Goal: Transaction & Acquisition: Purchase product/service

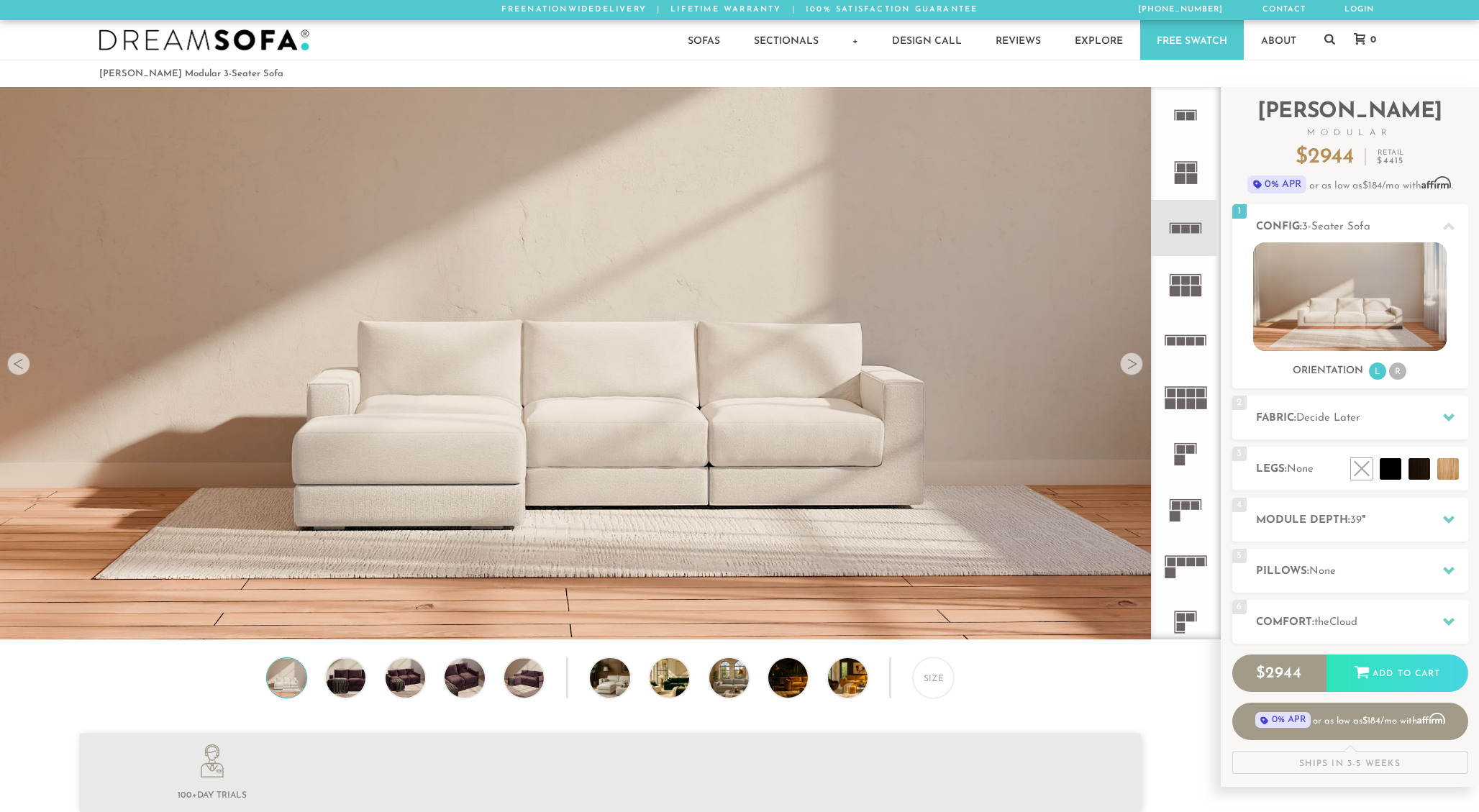
scroll to position [17194, 1479]
click at [1141, 364] on div at bounding box center [1132, 363] width 23 height 23
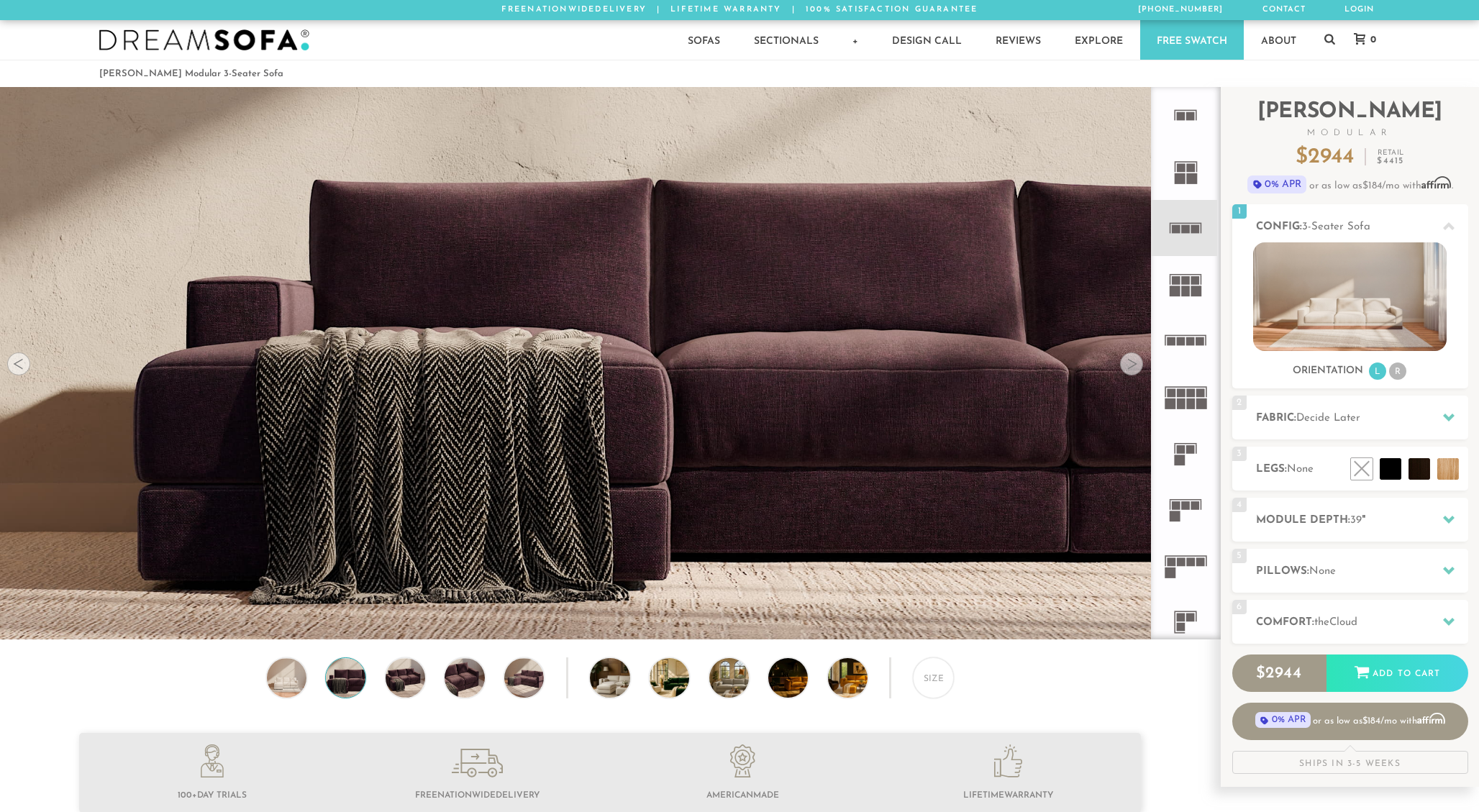
click at [1141, 364] on div at bounding box center [1132, 363] width 23 height 23
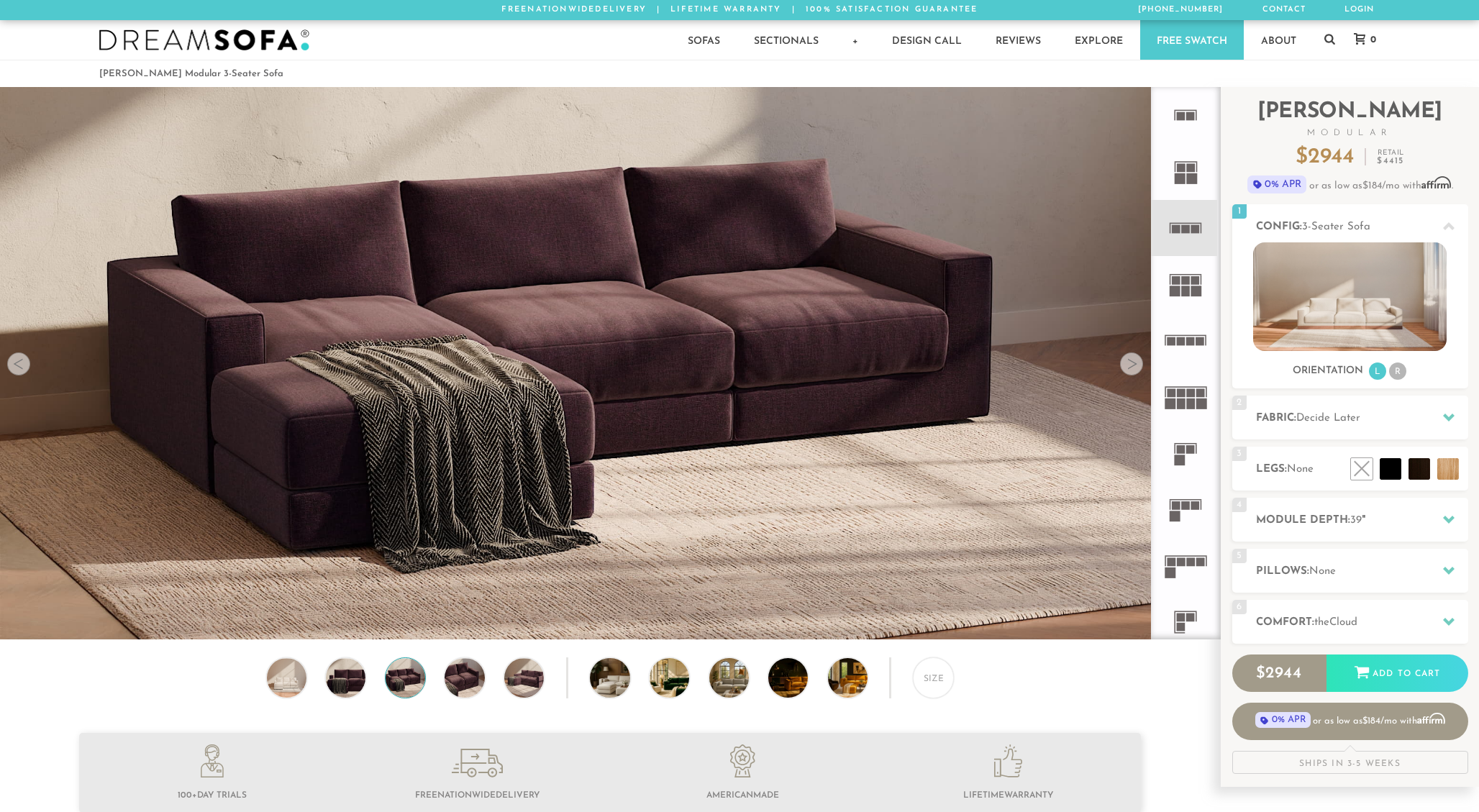
click at [1141, 364] on div at bounding box center [1132, 363] width 23 height 23
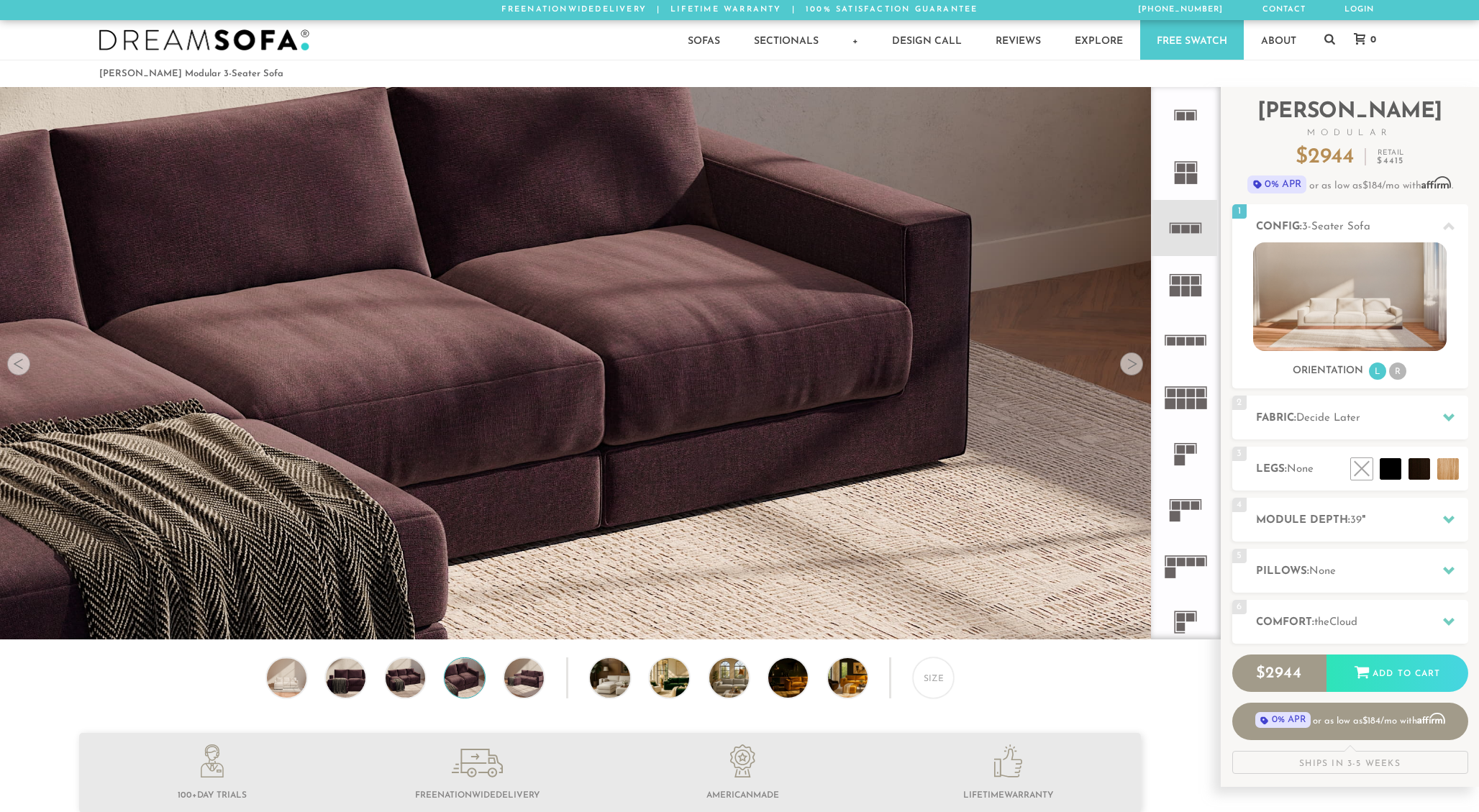
click at [1141, 364] on div at bounding box center [1132, 363] width 23 height 23
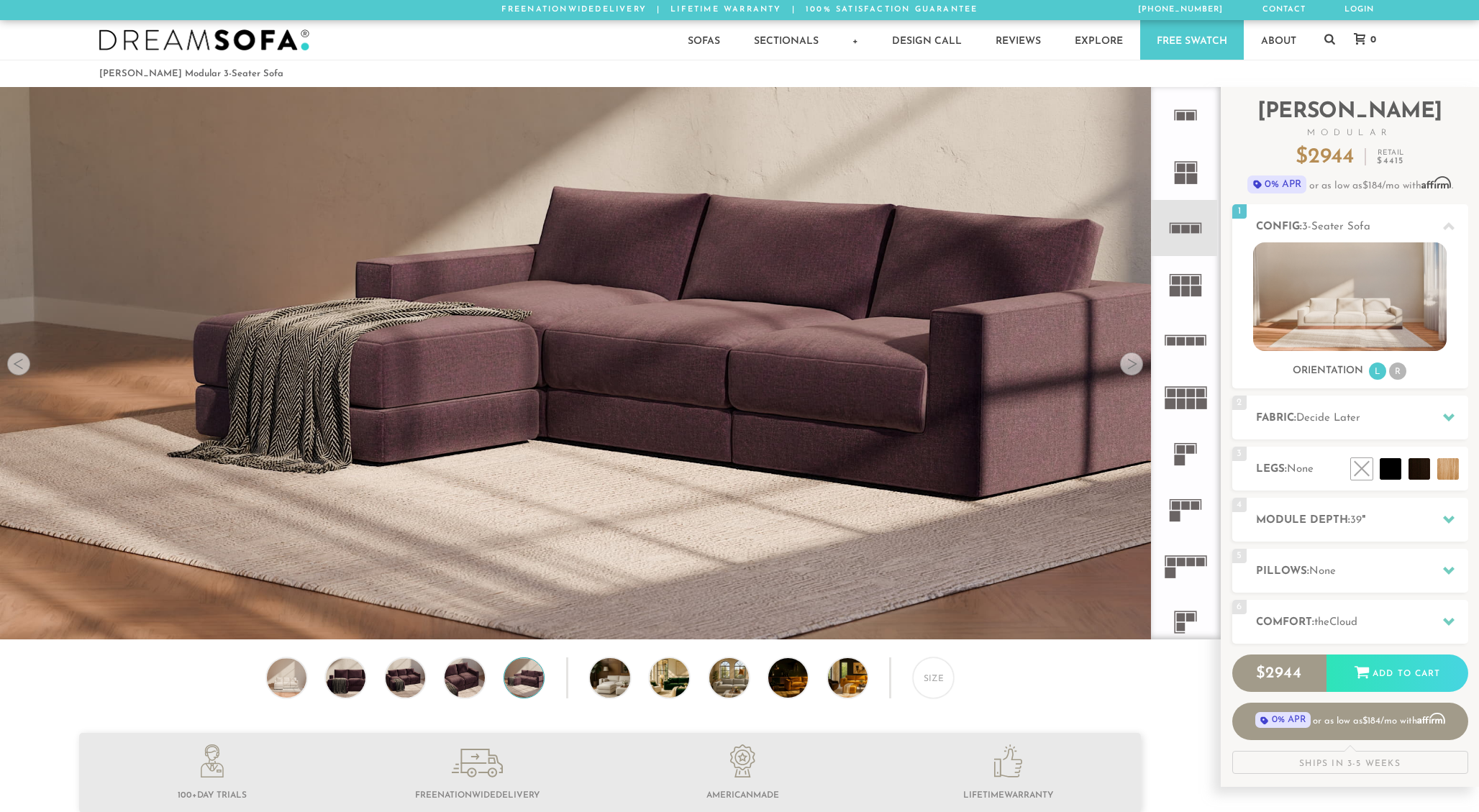
click at [1141, 364] on div at bounding box center [1132, 363] width 23 height 23
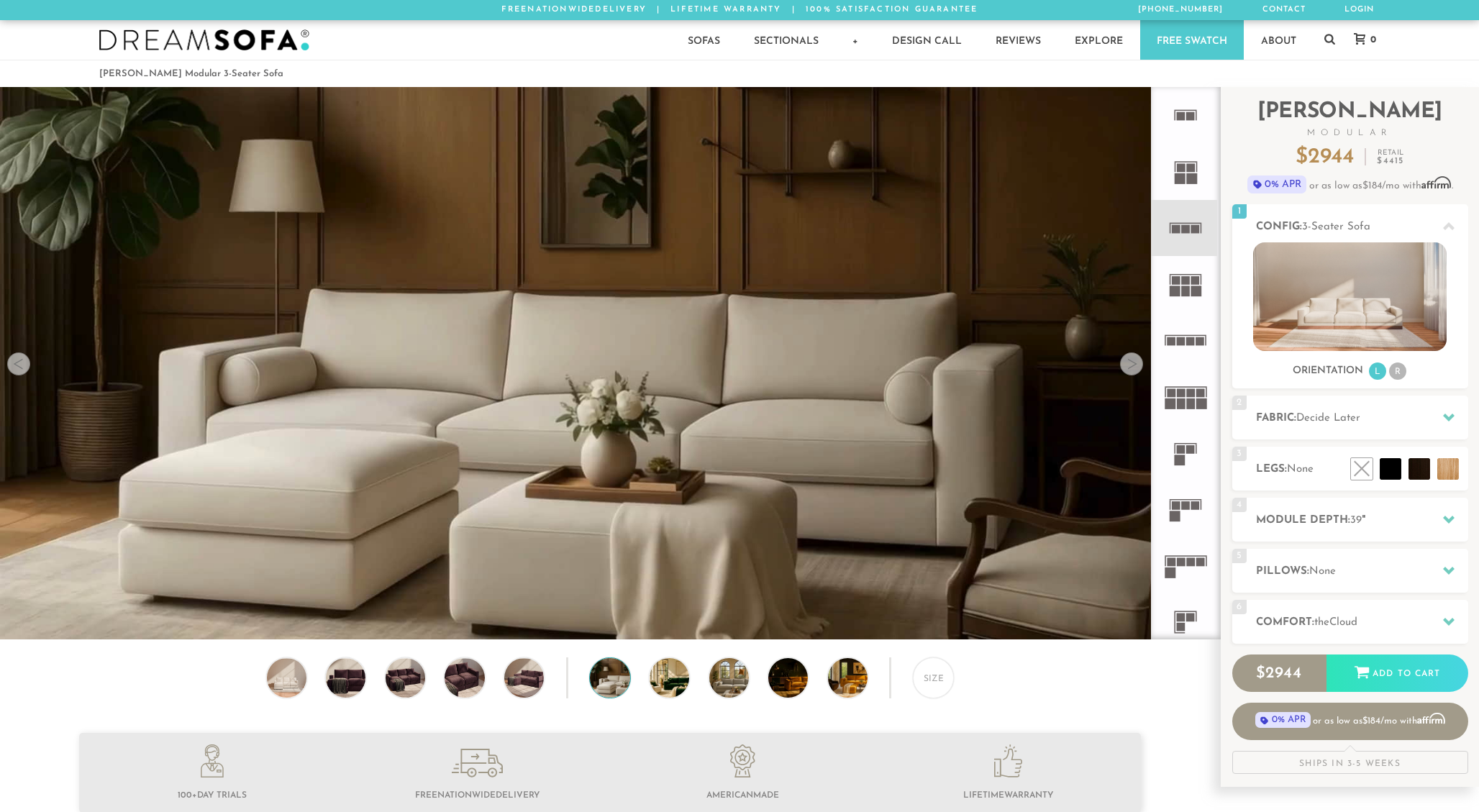
click at [1141, 364] on div at bounding box center [1132, 363] width 23 height 23
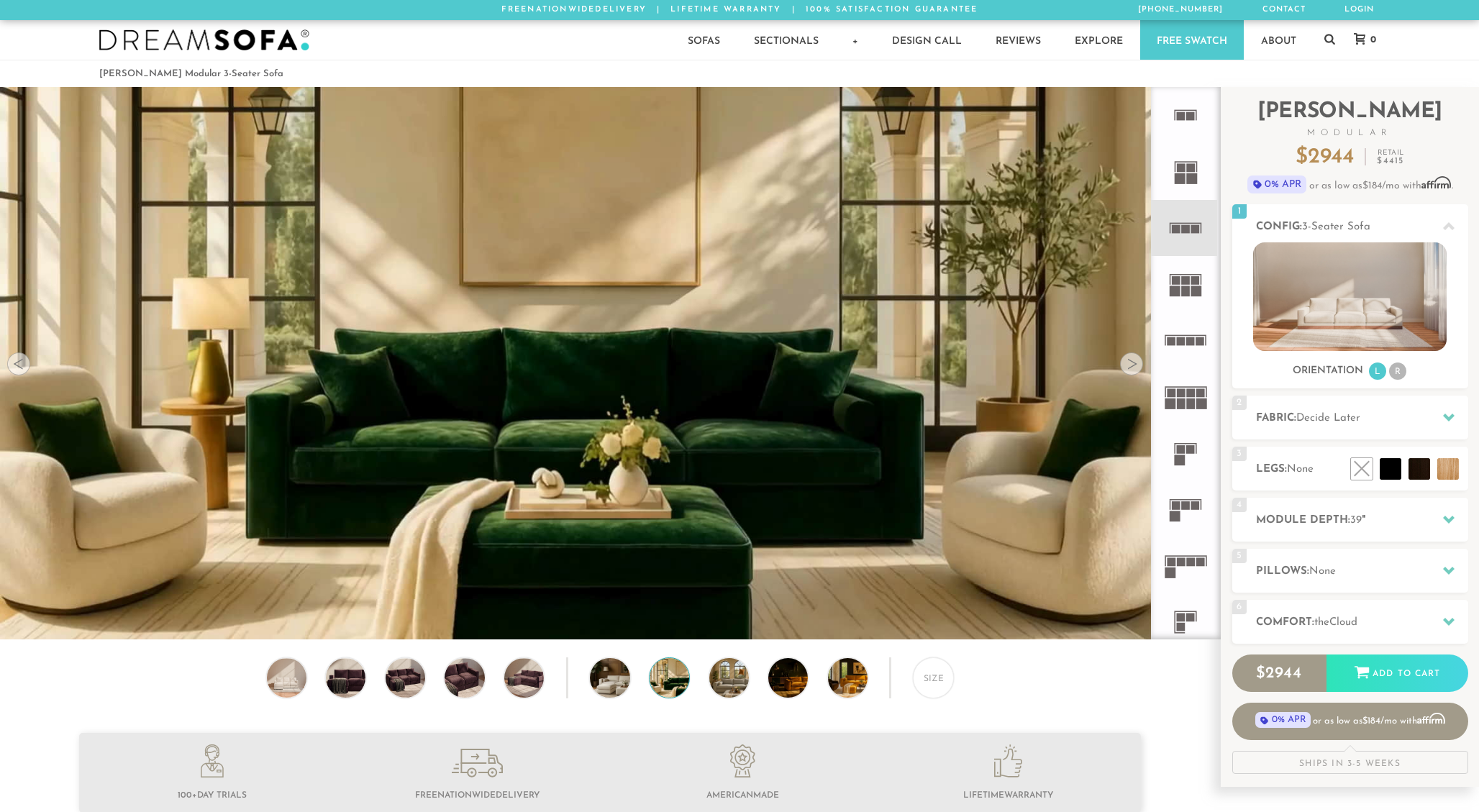
click at [1141, 364] on div at bounding box center [1132, 363] width 23 height 23
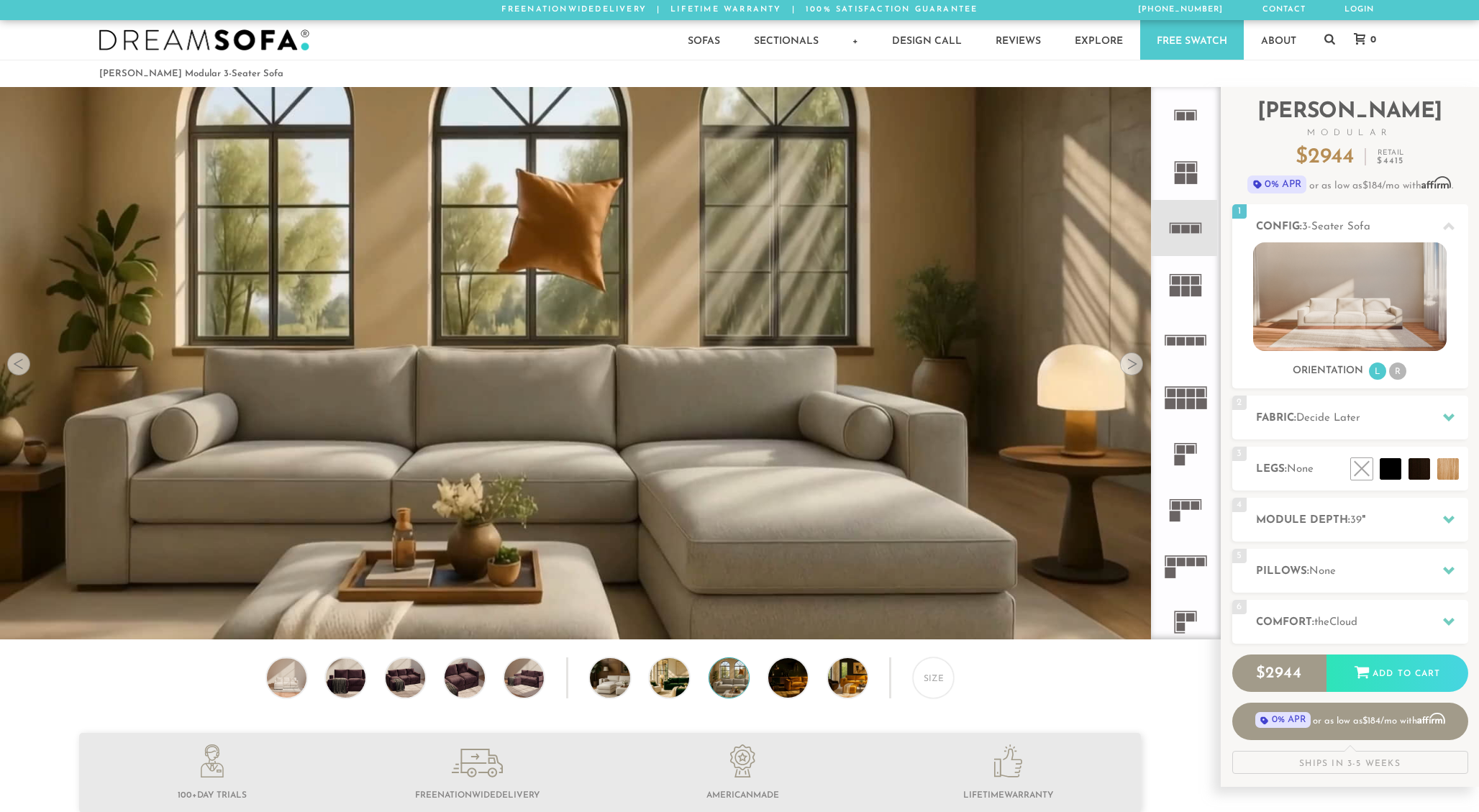
click at [1141, 364] on div at bounding box center [1132, 363] width 23 height 23
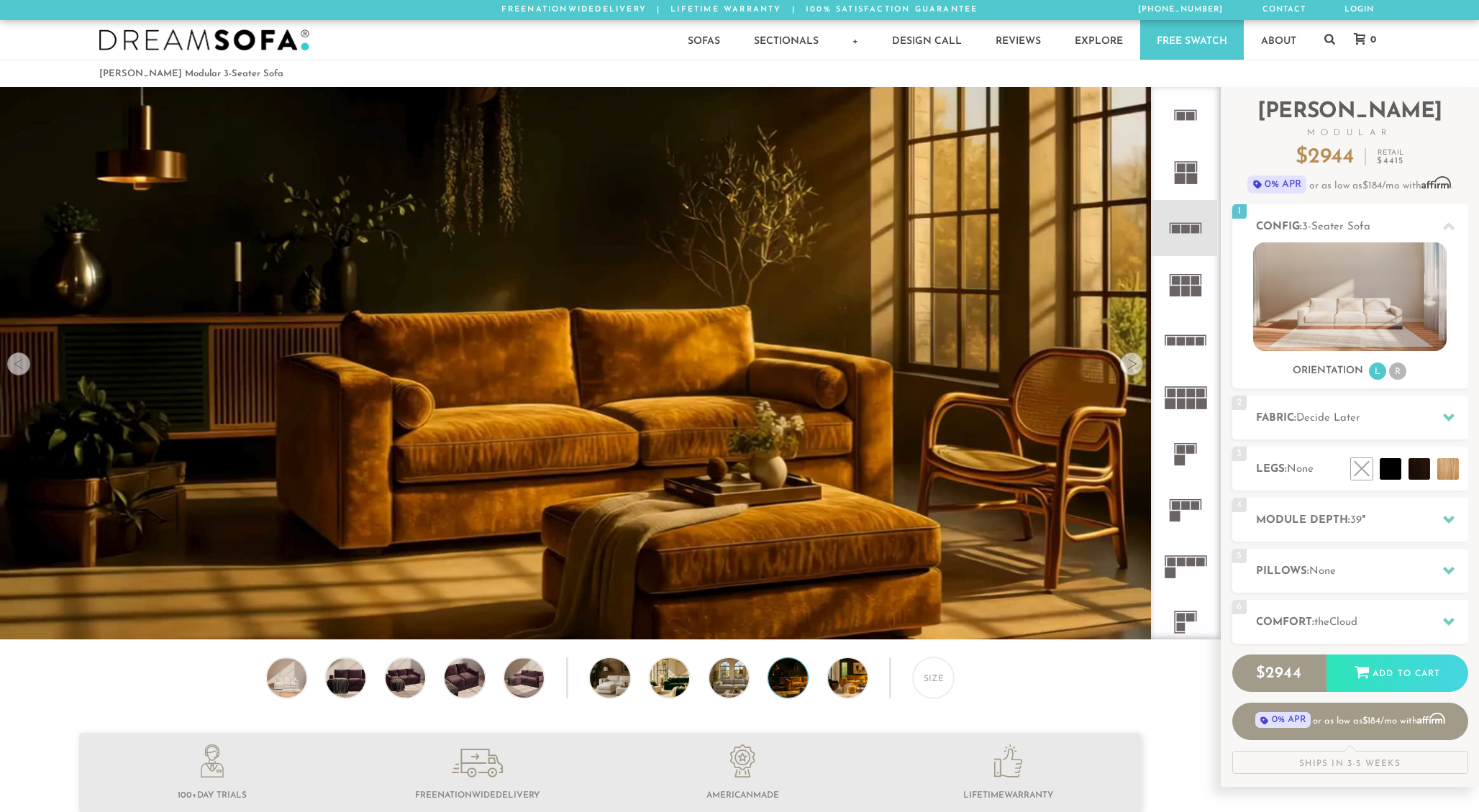
click at [1141, 364] on div at bounding box center [1132, 363] width 23 height 23
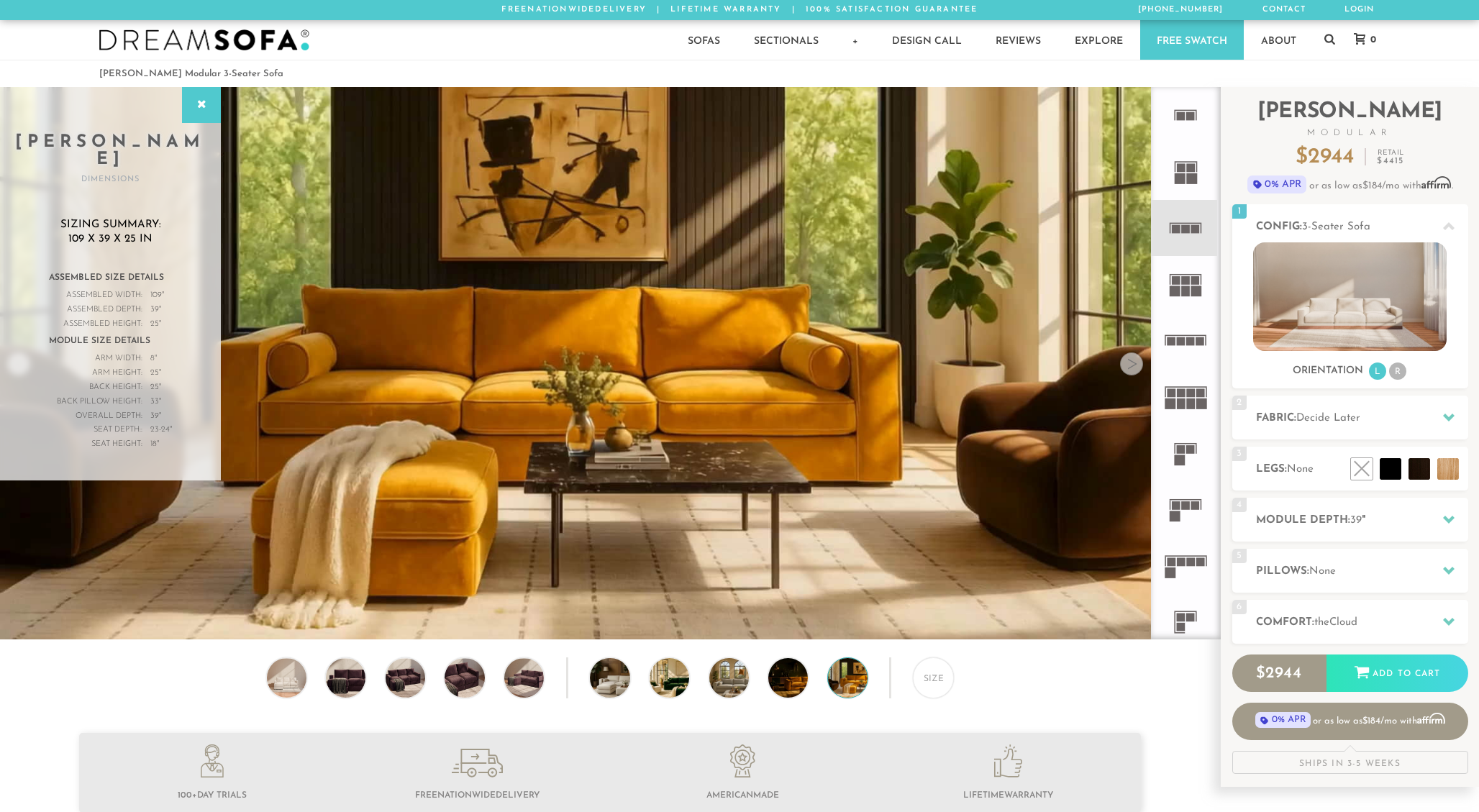
click at [1141, 364] on div at bounding box center [1132, 363] width 23 height 23
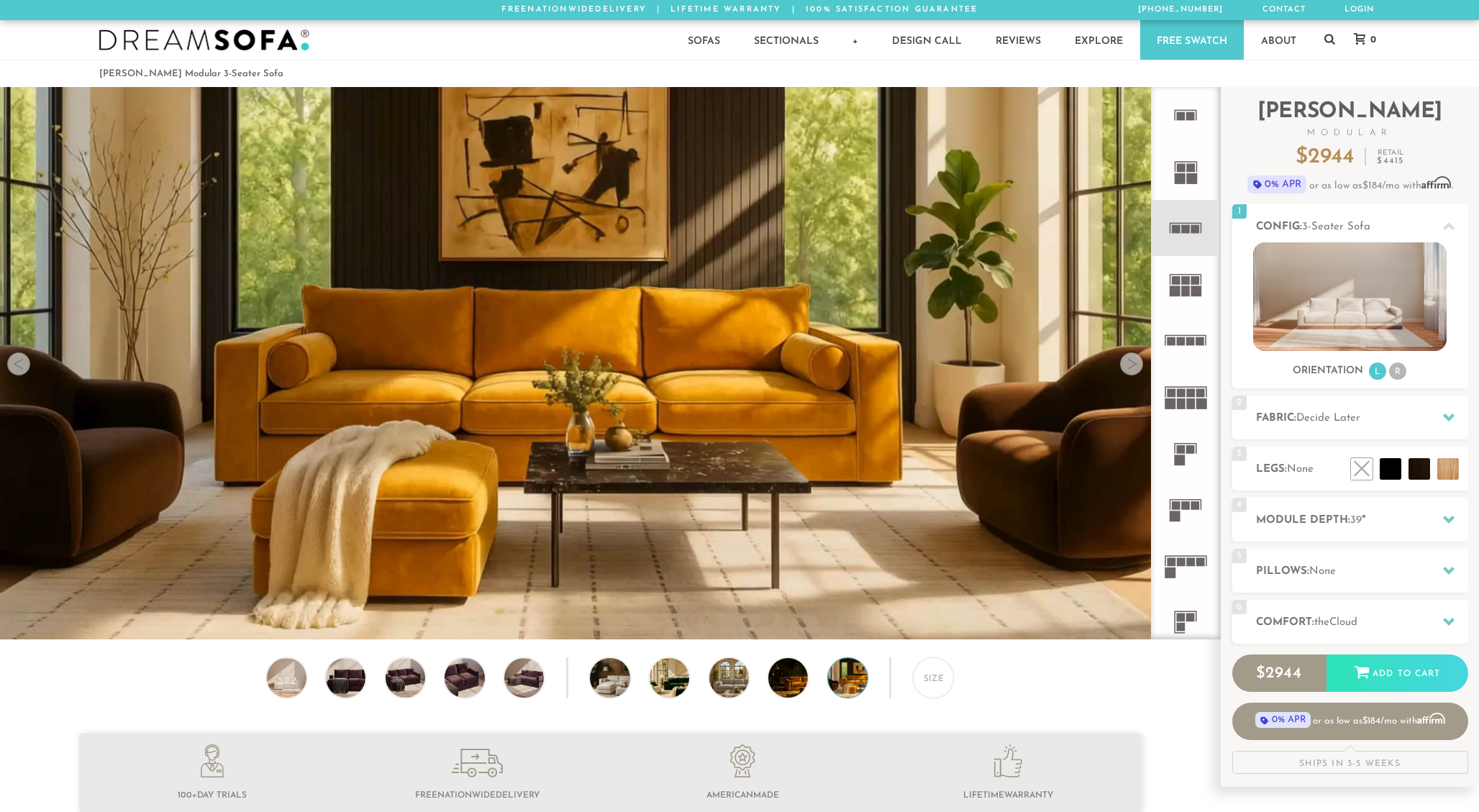
click at [1141, 364] on div at bounding box center [1132, 363] width 23 height 23
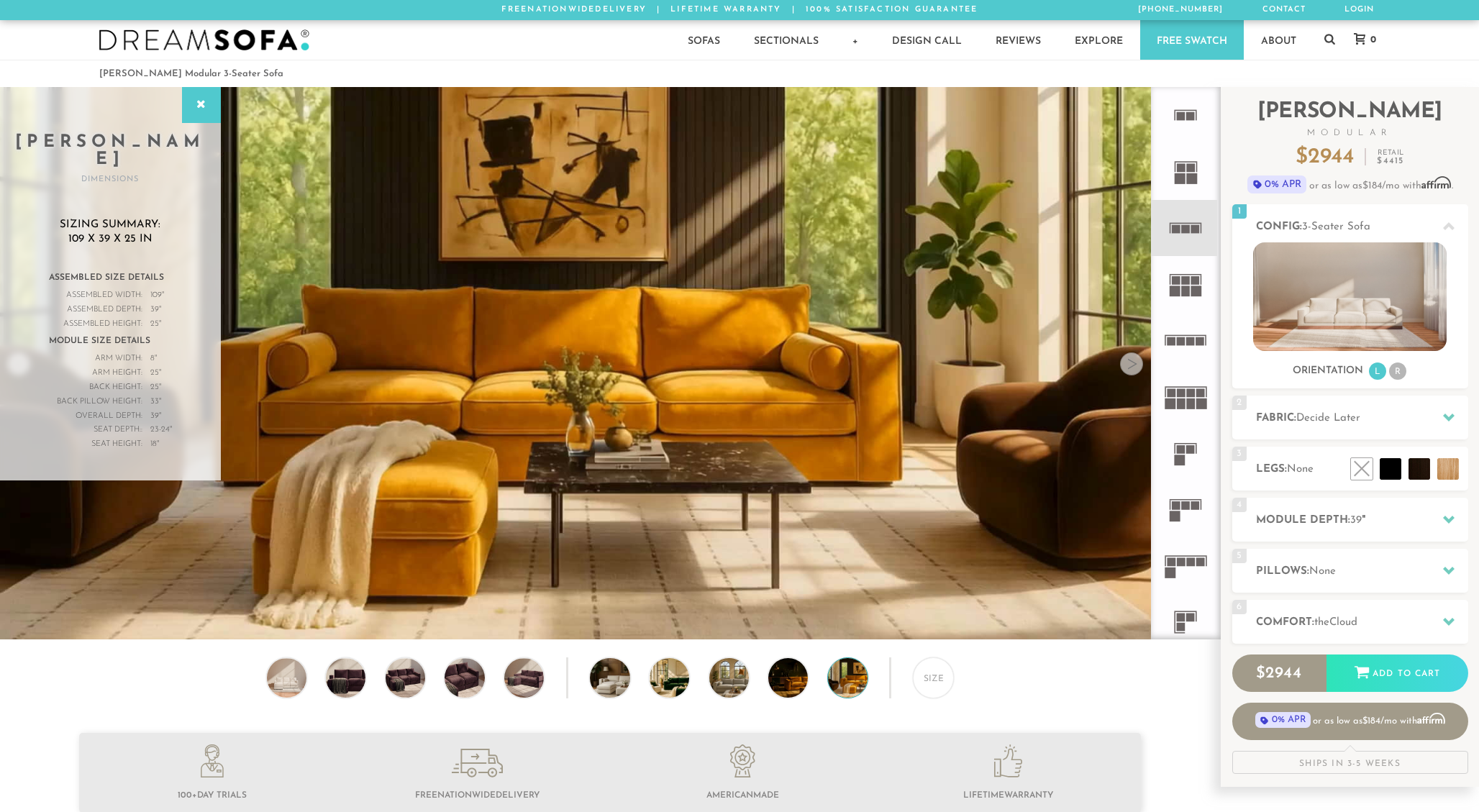
click at [1141, 364] on div at bounding box center [1132, 363] width 23 height 23
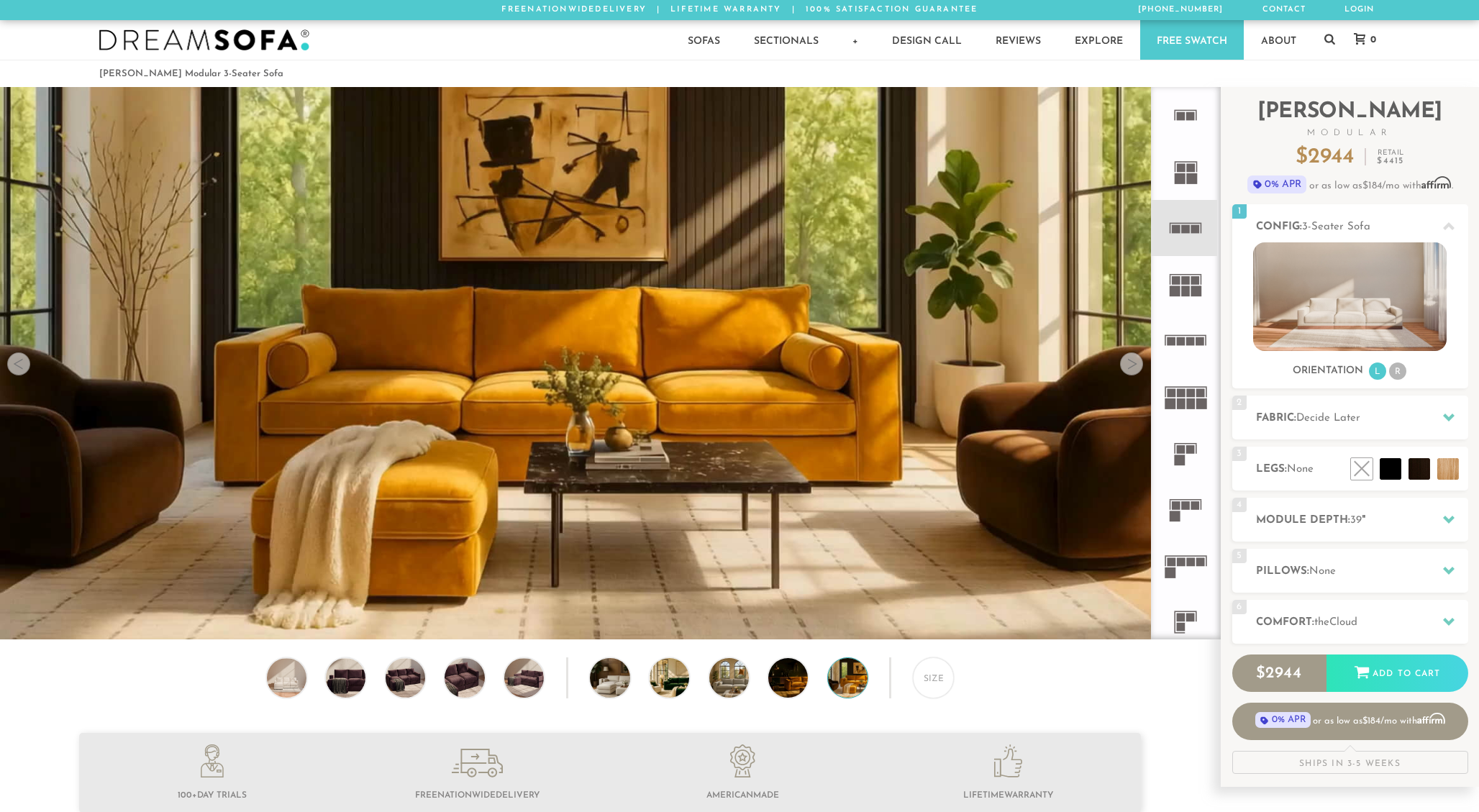
click at [1135, 362] on div at bounding box center [1132, 363] width 23 height 23
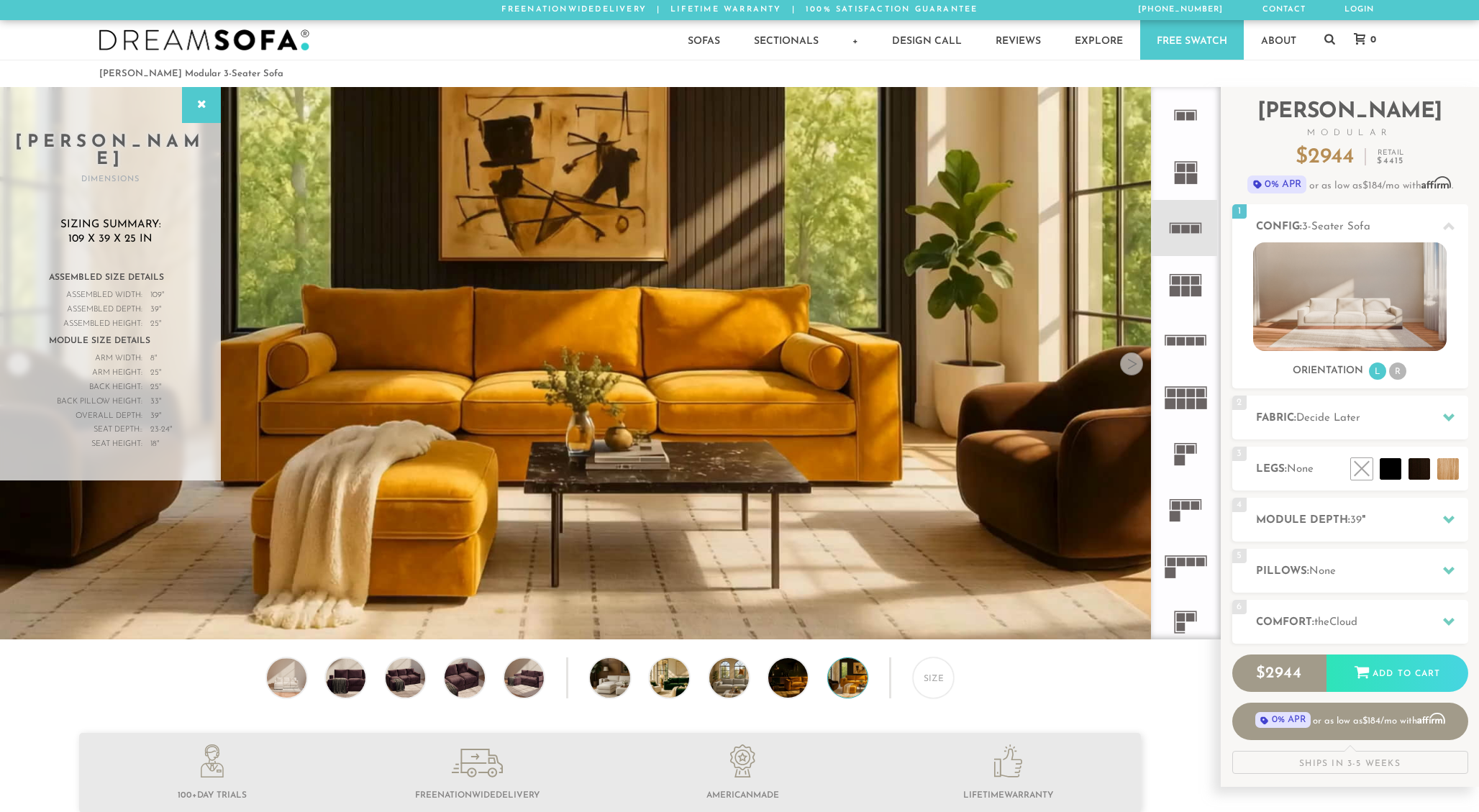
click at [1136, 356] on div at bounding box center [1132, 363] width 23 height 23
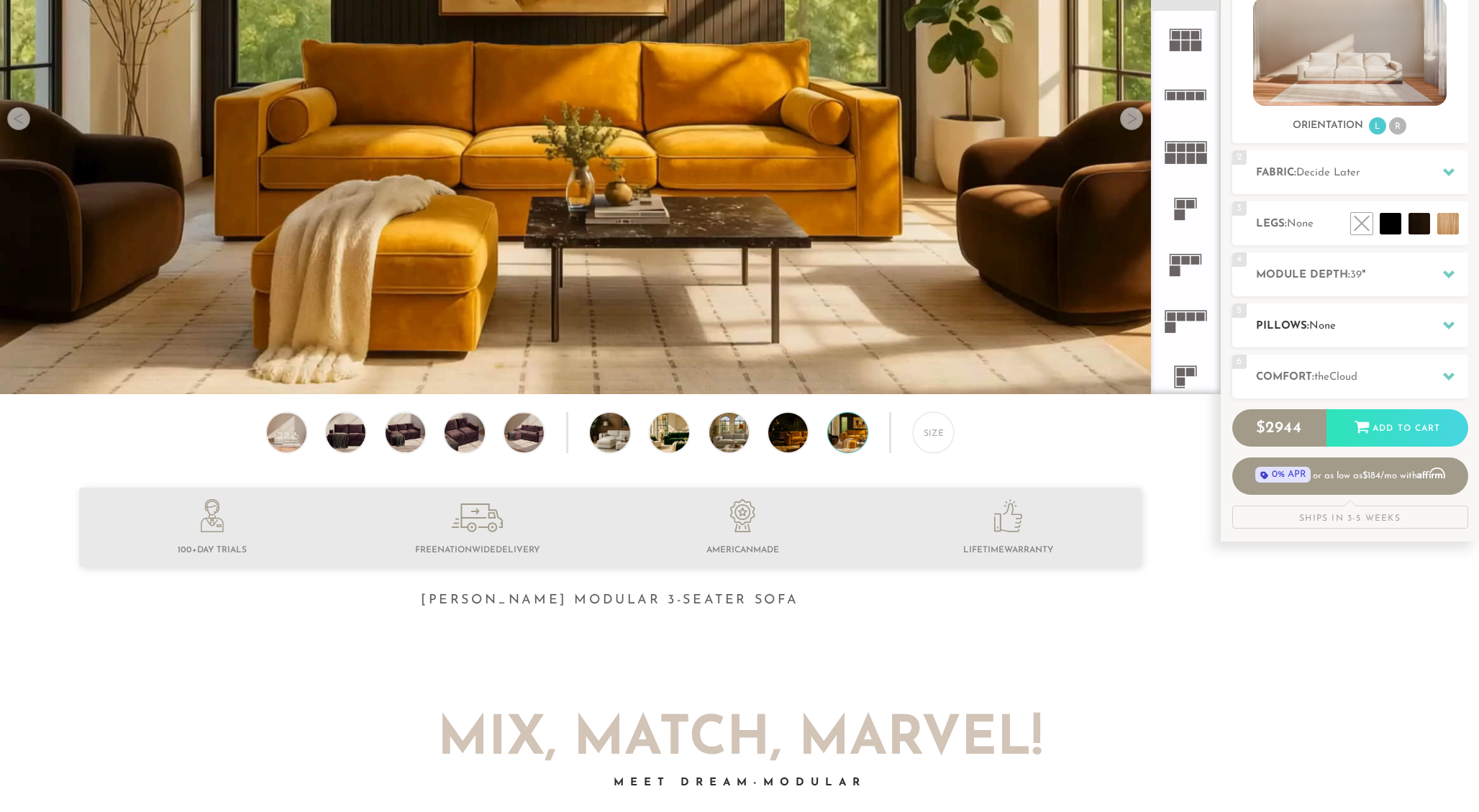
scroll to position [251, 0]
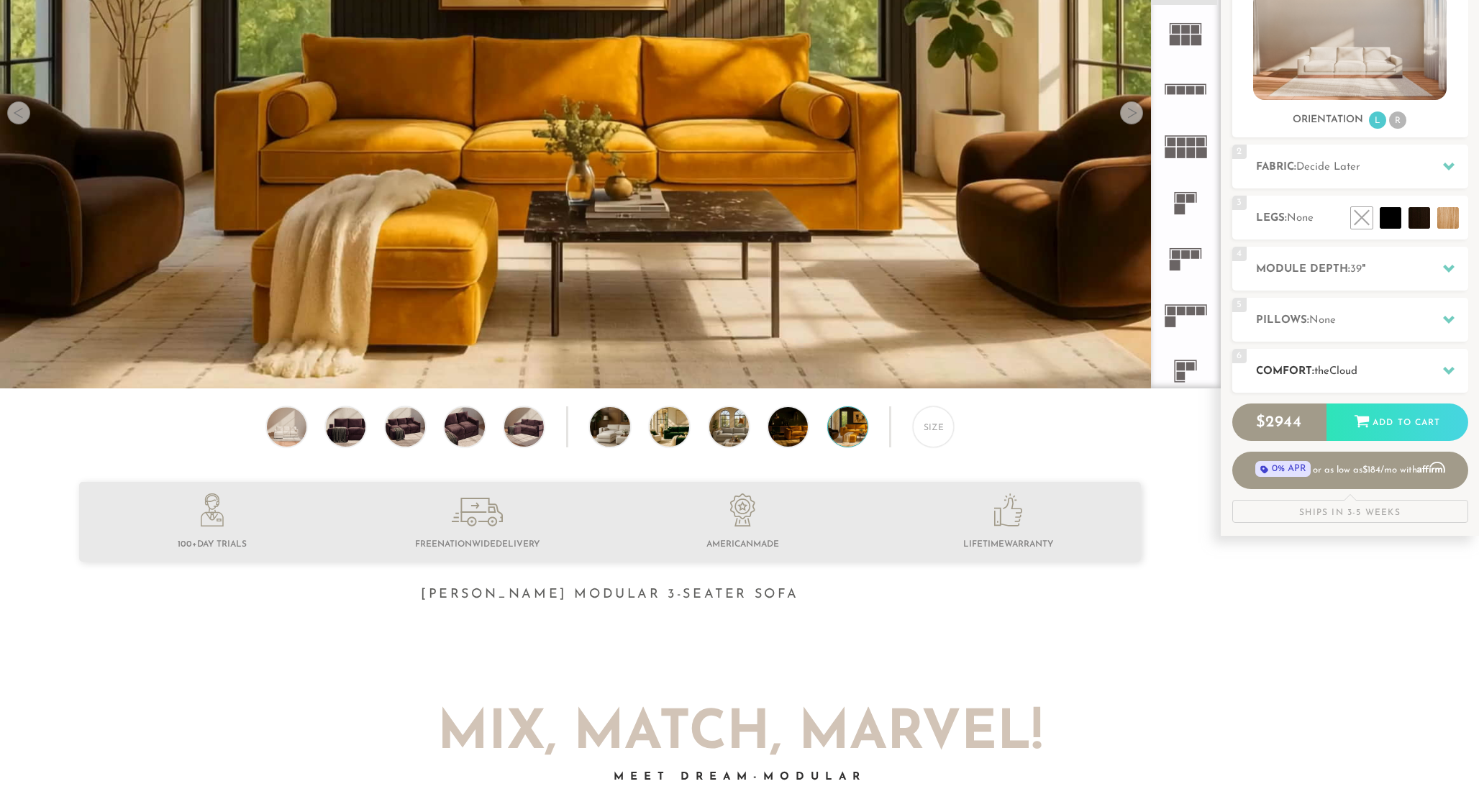
click at [1319, 378] on h2 "Comfort: the Cloud" at bounding box center [1362, 371] width 212 height 16
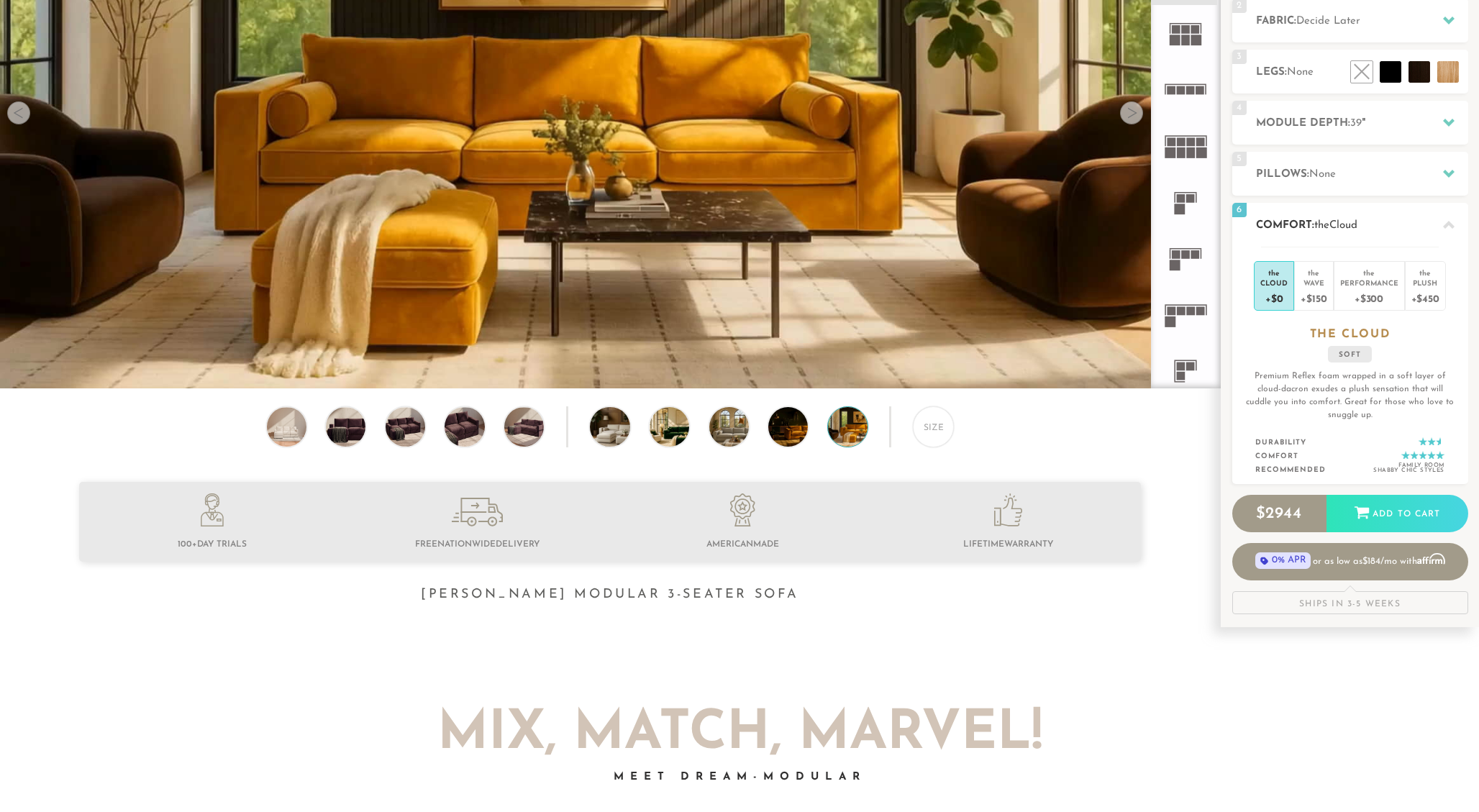
click at [1328, 218] on h2 "Comfort: the Cloud" at bounding box center [1362, 225] width 212 height 16
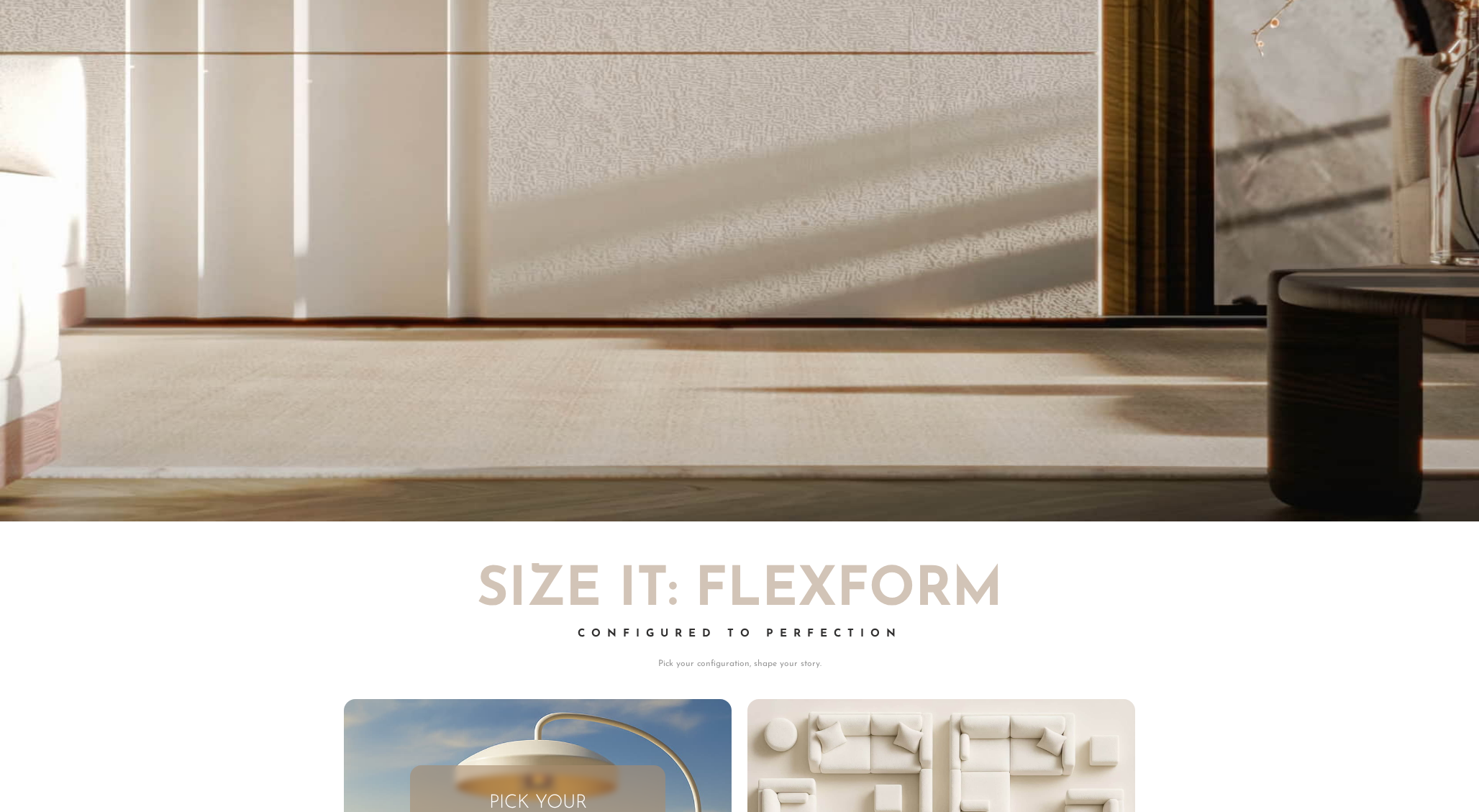
scroll to position [0, 0]
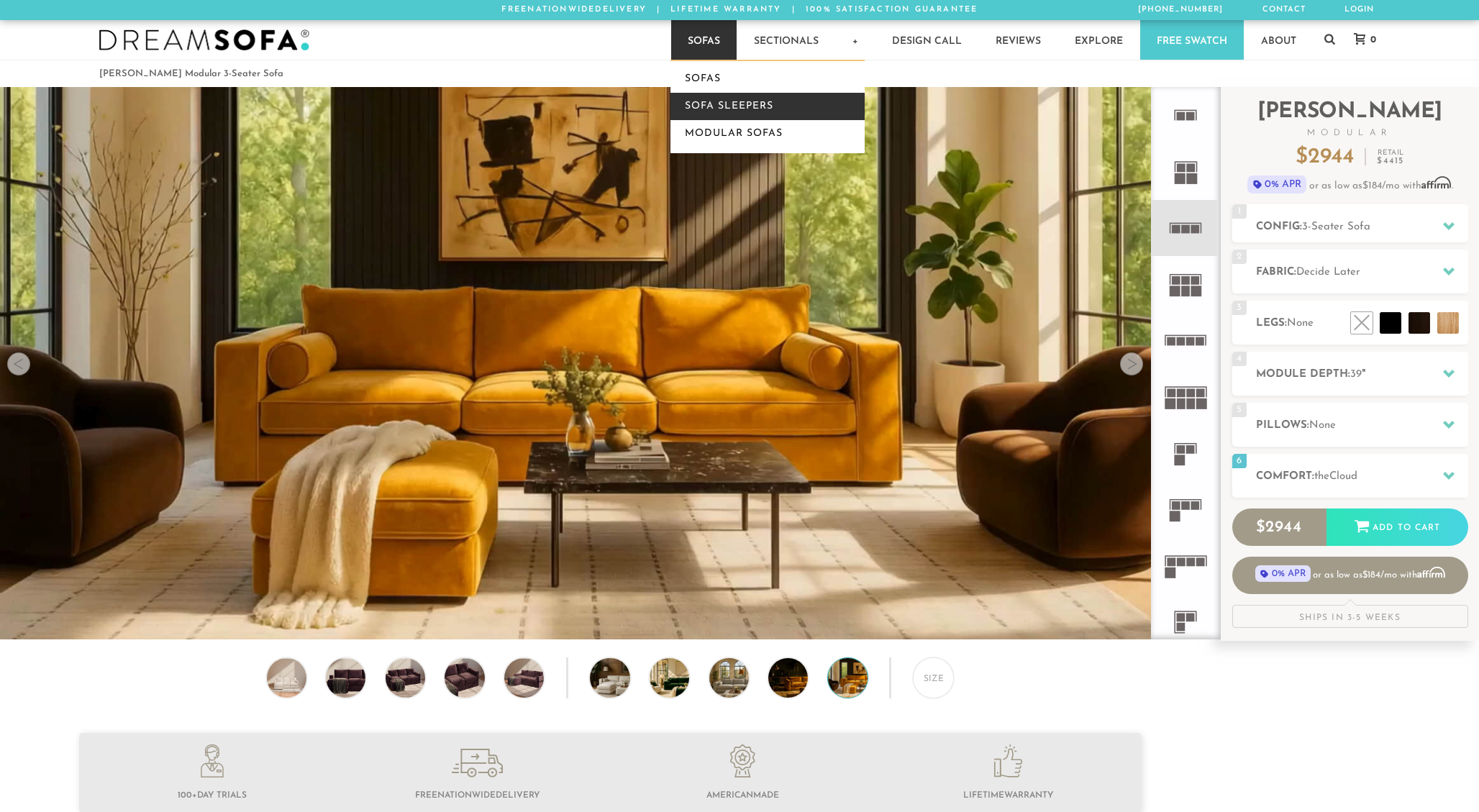
click at [719, 98] on link "Sofa Sleepers" at bounding box center [768, 107] width 194 height 28
